Goal: Task Accomplishment & Management: Complete application form

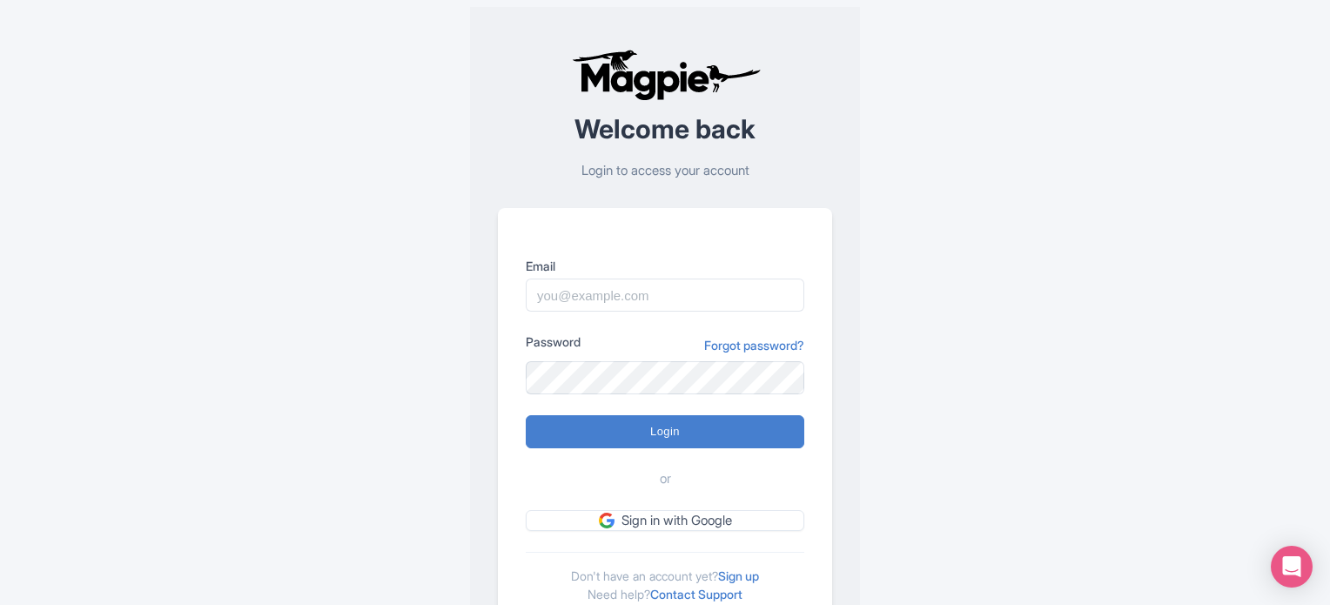
click at [1274, 157] on div "Welcome back Login to access your account Email Password Forgot password? Login…" at bounding box center [665, 340] width 1330 height 680
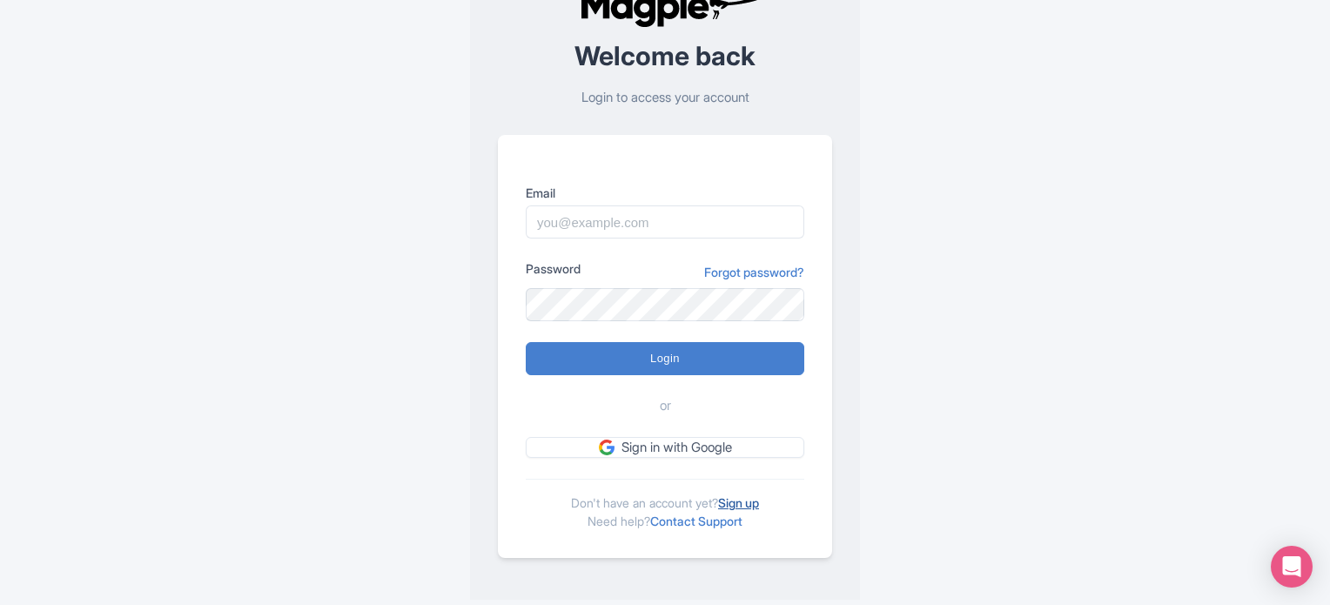
click at [753, 500] on link "Sign up" at bounding box center [738, 502] width 41 height 15
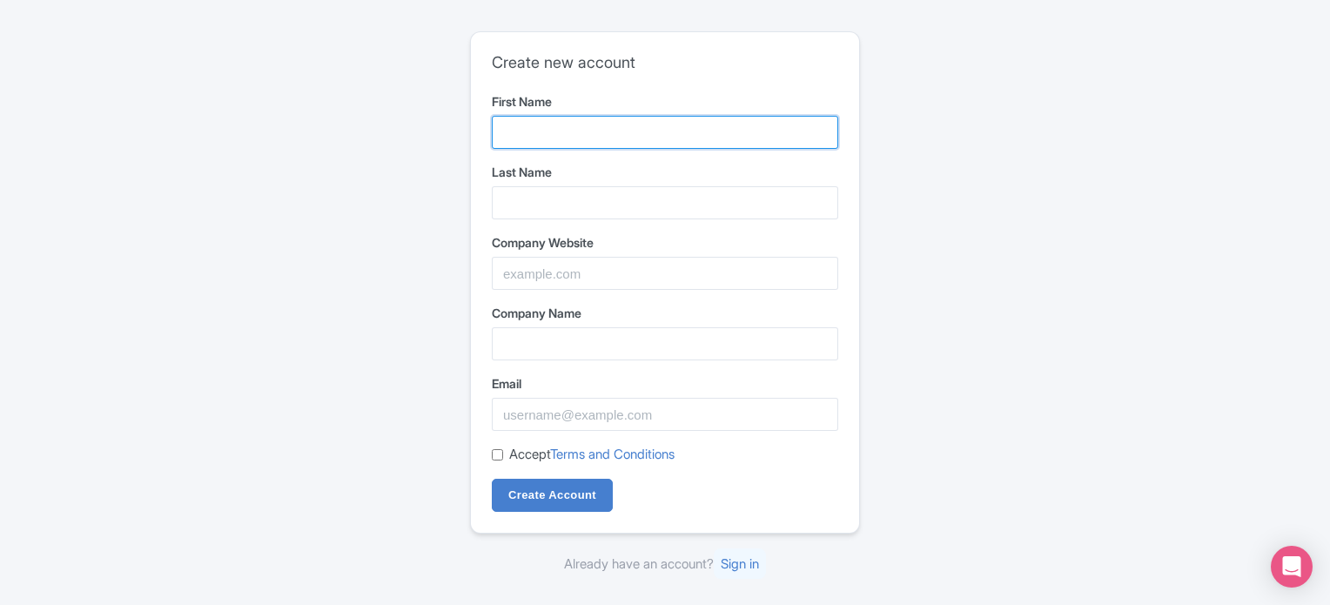
click at [516, 131] on input "First Name" at bounding box center [665, 132] width 346 height 33
type input "Green"
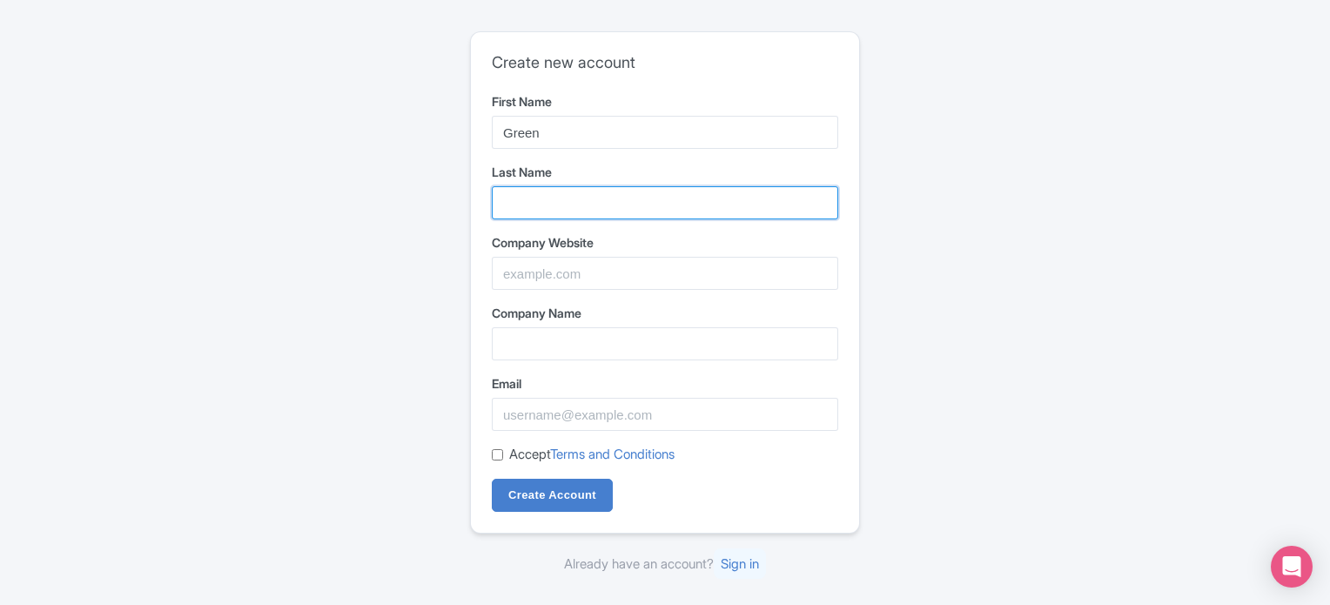
click at [553, 194] on input "Last Name" at bounding box center [665, 202] width 346 height 33
type input "Releaf"
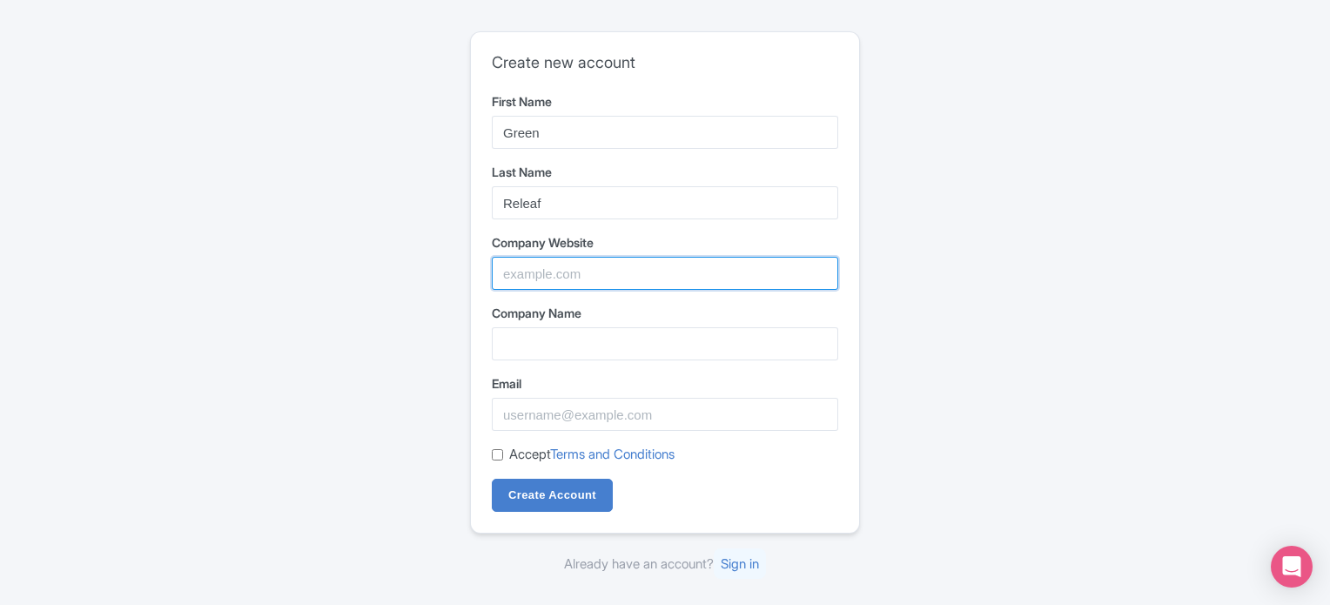
click at [563, 266] on input "Company Website" at bounding box center [665, 273] width 346 height 33
type input "https://greenreleafdispensary.com/stores/columbia"
